Goal: Task Accomplishment & Management: Manage account settings

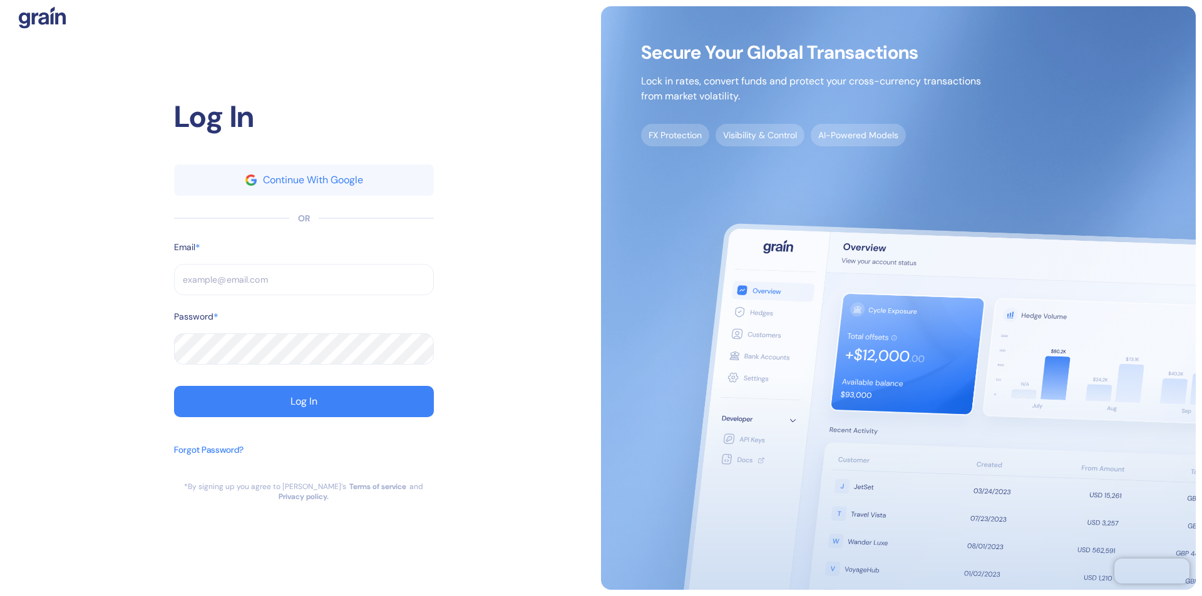
click at [304, 285] on input "text" at bounding box center [304, 279] width 260 height 31
type input "s"
type input "support@t"
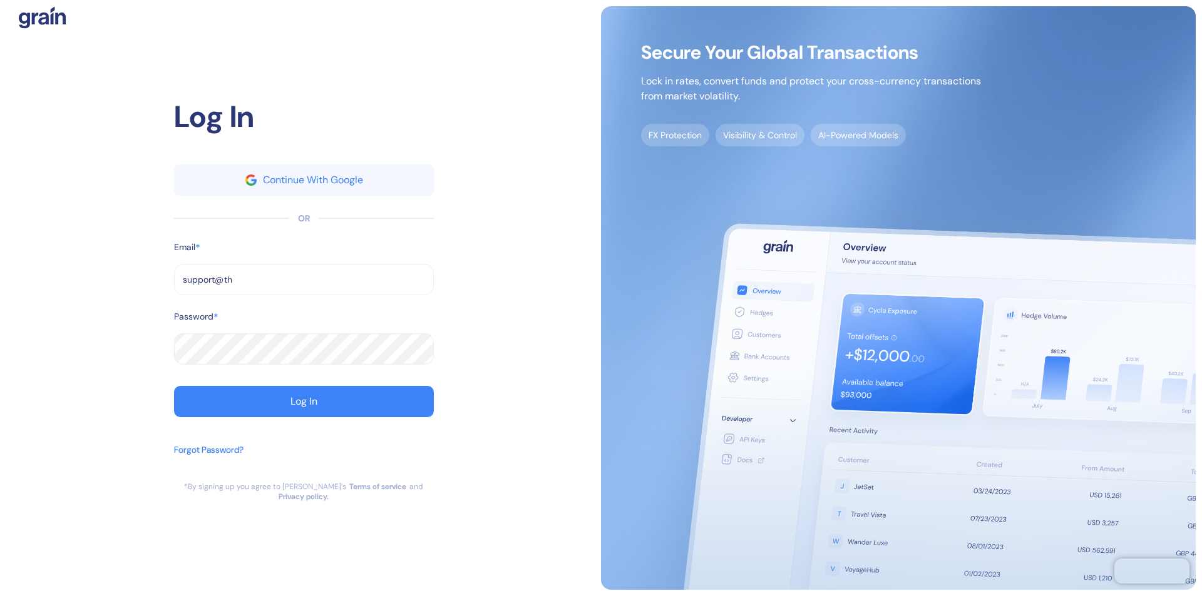
type input "support@the"
type input "[EMAIL_ADDRESS][DOMAIN_NAME]"
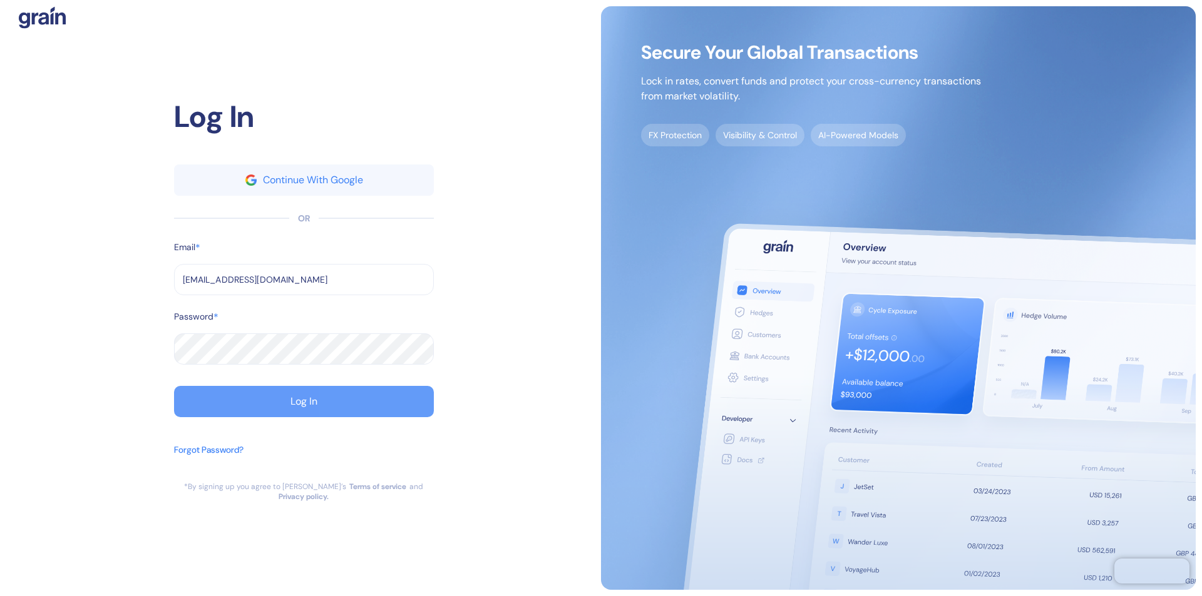
click at [304, 407] on div "Log In" at bounding box center [303, 402] width 27 height 10
